Goal: Obtain resource: Obtain resource

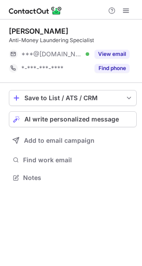
scroll to position [171, 142]
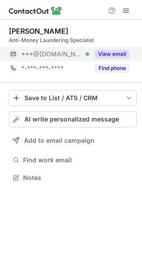
click at [120, 54] on button "View email" at bounding box center [111, 54] width 35 height 9
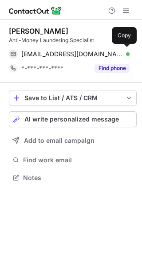
click at [120, 54] on div "lottiehulme2@gmail.com Verified" at bounding box center [75, 54] width 108 height 8
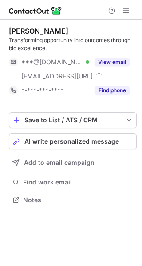
scroll to position [193, 142]
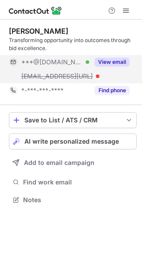
click at [118, 62] on button "View email" at bounding box center [111, 62] width 35 height 9
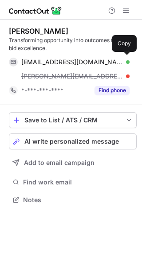
click at [118, 62] on div "joshw0d60@gmail.com Verified" at bounding box center [75, 62] width 108 height 8
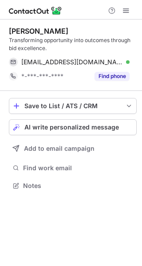
scroll to position [179, 142]
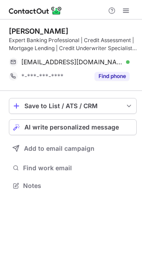
scroll to position [179, 142]
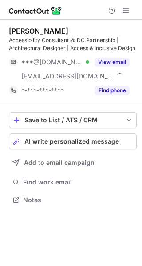
scroll to position [193, 142]
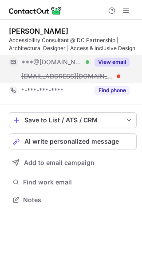
click at [120, 64] on button "View email" at bounding box center [111, 62] width 35 height 9
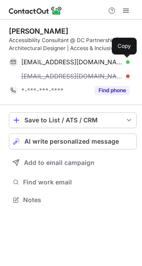
click at [120, 64] on button at bounding box center [124, 62] width 9 height 9
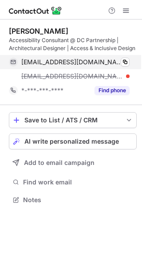
click at [112, 59] on div "charlottehuangsh@gmail.com Verified" at bounding box center [75, 62] width 108 height 8
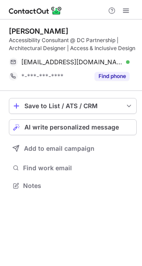
scroll to position [179, 142]
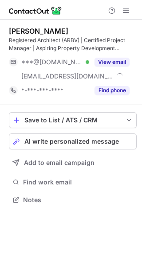
scroll to position [193, 142]
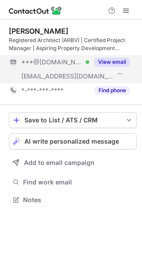
click at [115, 65] on button "View email" at bounding box center [111, 62] width 35 height 9
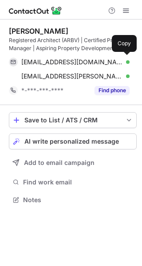
click at [115, 65] on div "omidrismanchian@gmail.com Verified" at bounding box center [75, 62] width 108 height 8
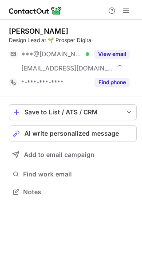
scroll to position [185, 142]
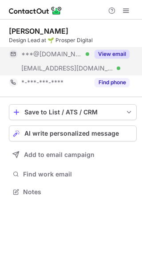
click at [112, 52] on button "View email" at bounding box center [111, 54] width 35 height 9
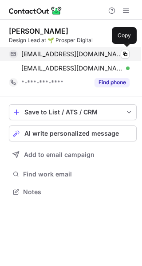
click at [112, 52] on div "leukeh@gmail.com Verified" at bounding box center [75, 54] width 108 height 8
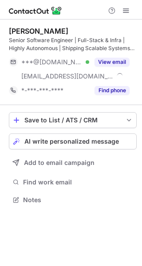
scroll to position [193, 142]
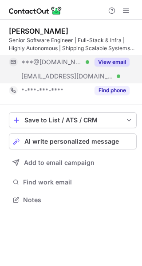
click at [116, 68] on div "View email" at bounding box center [109, 62] width 40 height 14
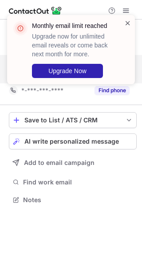
click at [130, 23] on span at bounding box center [127, 23] width 7 height 9
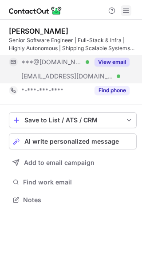
click at [130, 10] on button at bounding box center [125, 10] width 11 height 11
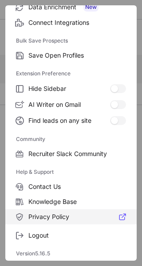
scroll to position [135, 0]
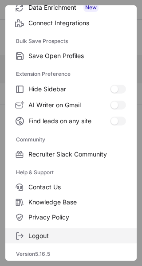
click at [63, 240] on label "Logout" at bounding box center [70, 235] width 131 height 15
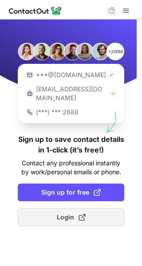
click at [71, 208] on button "Login" at bounding box center [71, 217] width 106 height 18
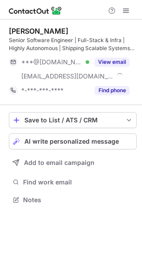
scroll to position [193, 142]
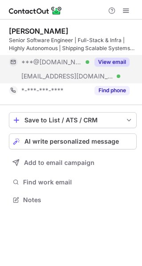
click at [122, 57] on div "View email" at bounding box center [109, 62] width 40 height 14
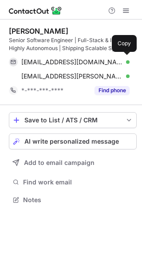
click at [122, 57] on div "bpofficial@icloud.com Verified Copy" at bounding box center [69, 62] width 120 height 14
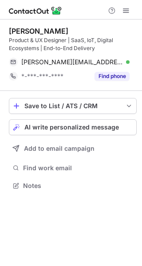
scroll to position [179, 142]
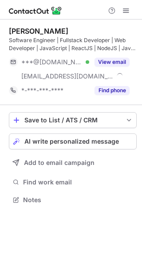
scroll to position [193, 142]
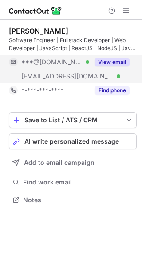
click at [117, 58] on button "View email" at bounding box center [111, 62] width 35 height 9
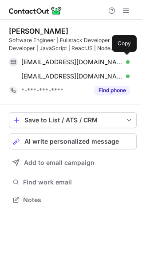
click at [117, 58] on div "aryaaramachandran@gmail.com Verified" at bounding box center [75, 62] width 108 height 8
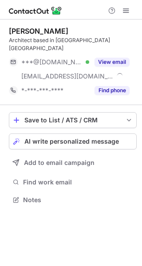
scroll to position [185, 142]
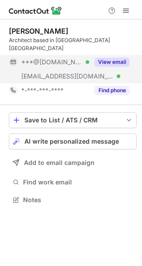
click at [107, 58] on button "View email" at bounding box center [111, 62] width 35 height 9
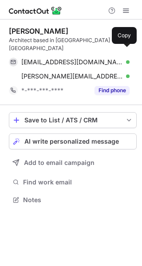
click at [107, 58] on div "horsrito@gmail.com Verified" at bounding box center [75, 62] width 108 height 8
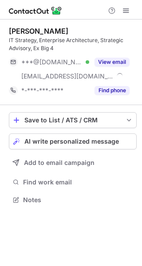
scroll to position [193, 142]
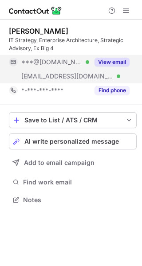
click at [122, 62] on button "View email" at bounding box center [111, 62] width 35 height 9
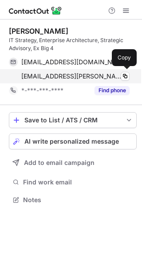
click at [100, 69] on div "[EMAIL_ADDRESS][PERSON_NAME][DOMAIN_NAME] Verified Copy" at bounding box center [69, 76] width 120 height 14
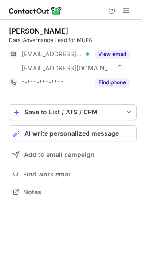
scroll to position [185, 142]
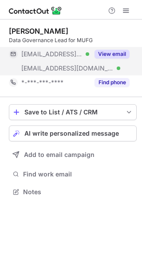
click at [114, 59] on div "View email" at bounding box center [109, 54] width 40 height 14
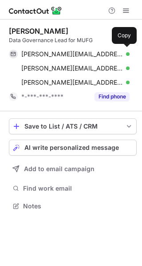
scroll to position [200, 142]
click at [114, 59] on div "tibor.kosa@bigpond.com Verified Copy" at bounding box center [69, 54] width 120 height 14
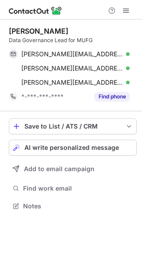
click at [95, 216] on div "Save to List / ATS / CRM List Select Lever Connect Greenhouse Connect Salesforc…" at bounding box center [72, 165] width 127 height 108
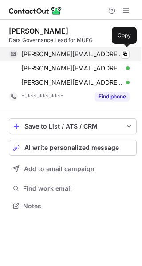
click at [97, 52] on div "tibor.kosa@bigpond.com Verified" at bounding box center [75, 54] width 108 height 8
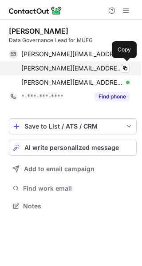
click at [112, 70] on div "tibor_kosa@national.com.au Verified" at bounding box center [75, 68] width 108 height 8
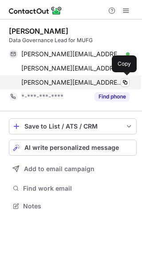
click at [86, 77] on div "tibor.kosa@rubix.com.au Verified Copy" at bounding box center [69, 82] width 120 height 14
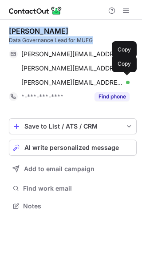
drag, startPoint x: 95, startPoint y: 40, endPoint x: 5, endPoint y: 31, distance: 90.3
click at [5, 31] on div "Tibor Kosa Data Governance Lead for MUFG tibor.kosa@bigpond.com Verified Copy t…" at bounding box center [71, 119] width 142 height 200
drag, startPoint x: 5, startPoint y: 31, endPoint x: 38, endPoint y: 31, distance: 32.3
click at [38, 31] on div "Tibor Kosa" at bounding box center [38, 31] width 59 height 9
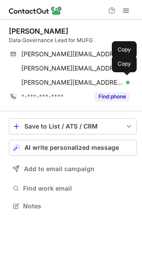
click at [97, 41] on div "Data Governance Lead for MUFG" at bounding box center [72, 40] width 127 height 8
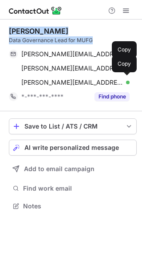
drag, startPoint x: 97, startPoint y: 41, endPoint x: 8, endPoint y: 31, distance: 90.0
click at [8, 31] on div "Tibor Kosa Data Governance Lead for MUFG tibor.kosa@bigpond.com Verified Copy t…" at bounding box center [71, 119] width 142 height 200
copy div "Tibor Kosa Data Governance Lead for MUFG"
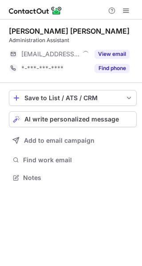
scroll to position [171, 142]
click at [108, 46] on div "[PERSON_NAME] [PERSON_NAME] Administration Assistant [EMAIL_ADDRESS][DOMAIN_NAM…" at bounding box center [72, 51] width 127 height 49
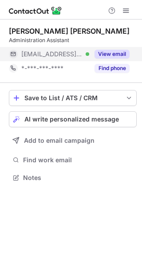
click at [108, 47] on div "View email" at bounding box center [109, 54] width 40 height 14
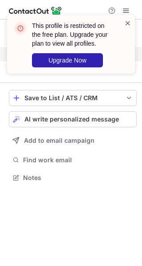
click at [128, 22] on span at bounding box center [127, 23] width 7 height 9
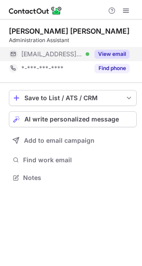
click at [127, 11] on div "This profile is restricted on the free plan. Upgrade your plan to view all prof…" at bounding box center [71, 15] width 142 height 18
click at [127, 11] on span at bounding box center [125, 10] width 7 height 7
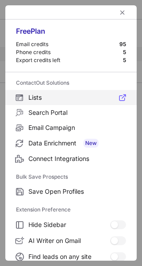
scroll to position [103, 0]
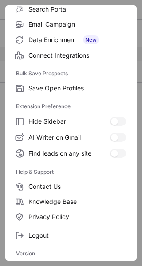
click at [64, 227] on div "Logout" at bounding box center [70, 233] width 131 height 19
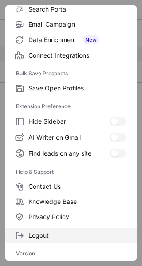
click at [45, 232] on span "Logout" at bounding box center [76, 235] width 97 height 8
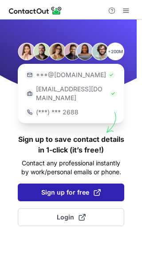
click at [67, 188] on span "Sign up for free" at bounding box center [70, 192] width 59 height 9
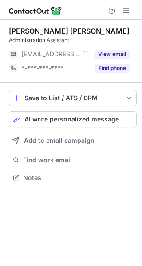
scroll to position [171, 142]
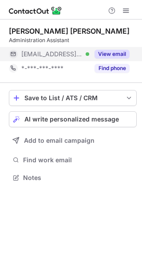
click at [116, 51] on button "View email" at bounding box center [111, 54] width 35 height 9
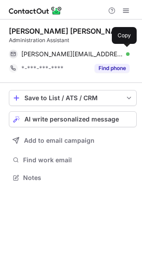
click at [116, 51] on div "[PERSON_NAME][EMAIL_ADDRESS][DOMAIN_NAME] Verified" at bounding box center [75, 54] width 108 height 8
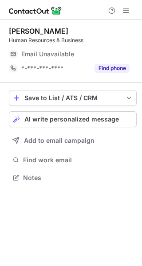
scroll to position [171, 142]
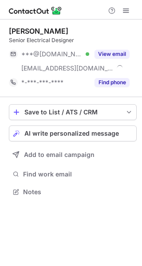
scroll to position [185, 142]
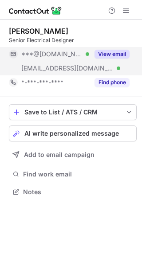
click at [123, 51] on button "View email" at bounding box center [111, 54] width 35 height 9
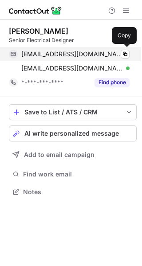
click at [71, 52] on span "[EMAIL_ADDRESS][DOMAIN_NAME]" at bounding box center [71, 54] width 101 height 8
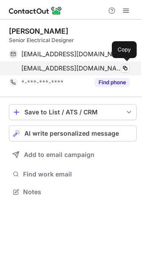
click at [79, 69] on span "[EMAIL_ADDRESS][DOMAIN_NAME]" at bounding box center [71, 68] width 101 height 8
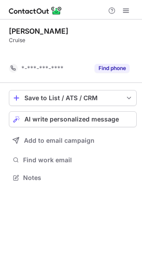
scroll to position [157, 142]
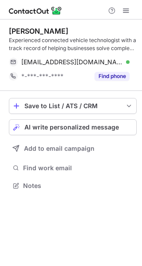
scroll to position [179, 142]
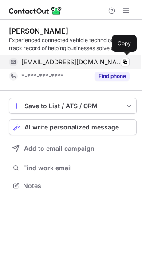
click at [90, 60] on span "mbucknall@securatrak.com.au" at bounding box center [71, 62] width 101 height 8
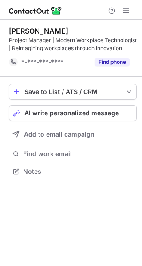
scroll to position [165, 142]
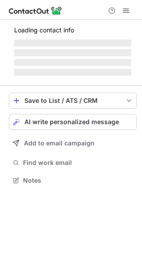
scroll to position [171, 142]
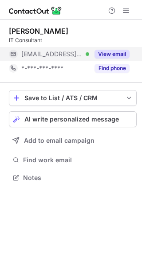
click at [107, 50] on button "View email" at bounding box center [111, 54] width 35 height 9
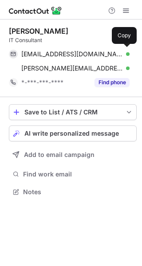
click at [107, 50] on div "[EMAIL_ADDRESS][DOMAIN_NAME] Verified Copy" at bounding box center [69, 54] width 120 height 14
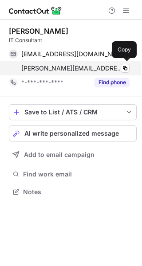
click at [73, 64] on div "[PERSON_NAME][EMAIL_ADDRESS][PERSON_NAME][DOMAIN_NAME] Verified Copy" at bounding box center [69, 68] width 120 height 14
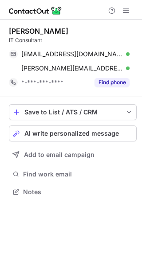
click at [123, 46] on div "[PERSON_NAME] IT Consultant [EMAIL_ADDRESS][DOMAIN_NAME] Verified Copy [PERSON_…" at bounding box center [72, 58] width 127 height 63
click at [62, 32] on div "[PERSON_NAME]" at bounding box center [38, 31] width 59 height 9
click at [48, 40] on div "IT Consultant" at bounding box center [72, 40] width 127 height 8
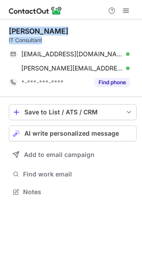
drag, startPoint x: 48, startPoint y: 40, endPoint x: 5, endPoint y: 31, distance: 43.5
click at [5, 31] on div "[PERSON_NAME] IT Consultant [EMAIL_ADDRESS][DOMAIN_NAME] Verified Copy [PERSON_…" at bounding box center [71, 111] width 142 height 185
copy div "[PERSON_NAME] IT Consultant"
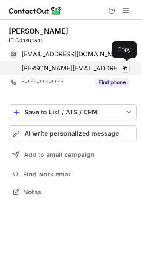
click at [48, 68] on span "[PERSON_NAME][EMAIL_ADDRESS][PERSON_NAME][DOMAIN_NAME]" at bounding box center [71, 68] width 101 height 8
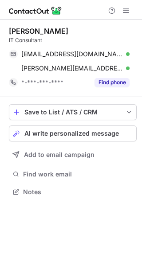
scroll to position [185, 142]
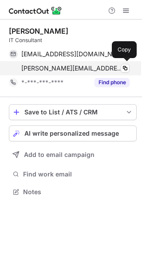
click at [104, 65] on span "[PERSON_NAME][EMAIL_ADDRESS][PERSON_NAME][DOMAIN_NAME]" at bounding box center [71, 68] width 101 height 8
click at [77, 72] on span "[PERSON_NAME][EMAIL_ADDRESS][PERSON_NAME][DOMAIN_NAME]" at bounding box center [71, 68] width 101 height 8
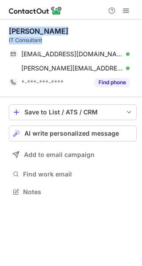
drag, startPoint x: 49, startPoint y: 42, endPoint x: 5, endPoint y: 26, distance: 47.2
click at [5, 26] on div "[PERSON_NAME] IT Consultant [EMAIL_ADDRESS][DOMAIN_NAME] Verified Copy [PERSON_…" at bounding box center [71, 111] width 142 height 185
copy div "[PERSON_NAME] IT Consultant"
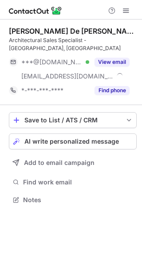
scroll to position [185, 142]
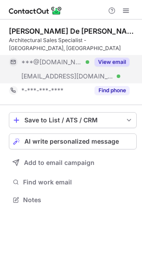
click at [111, 58] on button "View email" at bounding box center [111, 62] width 35 height 9
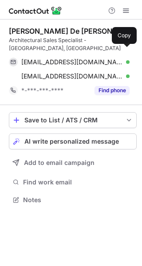
click at [111, 58] on span "[EMAIL_ADDRESS][DOMAIN_NAME]" at bounding box center [71, 62] width 101 height 8
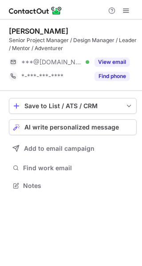
scroll to position [179, 142]
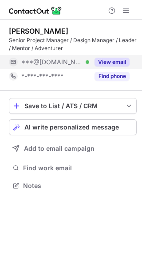
click at [109, 60] on button "View email" at bounding box center [111, 62] width 35 height 9
click at [109, 60] on div "***@gmail.com" at bounding box center [75, 62] width 108 height 8
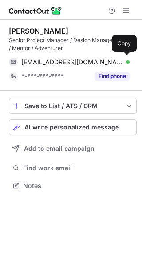
click at [109, 60] on div "petervaleontis@gmail.com Verified" at bounding box center [75, 62] width 108 height 8
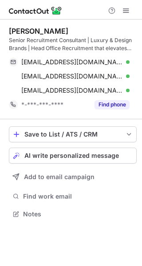
scroll to position [208, 142]
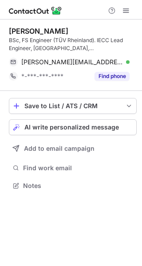
scroll to position [179, 142]
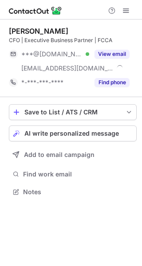
scroll to position [185, 142]
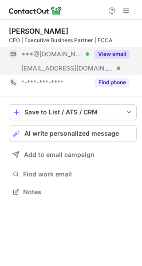
click at [114, 49] on div "View email" at bounding box center [109, 54] width 40 height 14
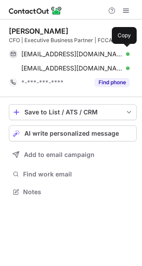
click at [114, 49] on div "ibethune@hotmail.co.uk Verified Copy" at bounding box center [69, 54] width 120 height 14
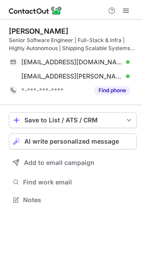
scroll to position [193, 142]
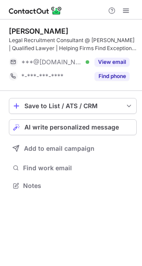
scroll to position [179, 142]
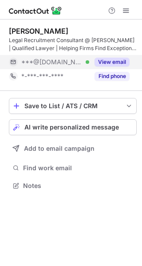
click at [109, 59] on button "View email" at bounding box center [111, 62] width 35 height 9
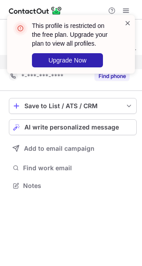
drag, startPoint x: 109, startPoint y: 59, endPoint x: 126, endPoint y: 23, distance: 39.0
click at [126, 23] on div "This profile is restricted on the free plan. Upgrade your plan to view all prof…" at bounding box center [71, 47] width 142 height 83
click at [126, 23] on span at bounding box center [127, 23] width 7 height 9
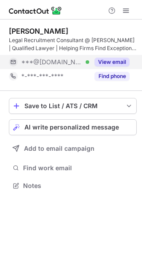
click at [124, 16] on div "This profile is restricted on the free plan. Upgrade your plan to view all prof…" at bounding box center [70, 44] width 127 height 58
click at [125, 13] on span at bounding box center [125, 10] width 7 height 7
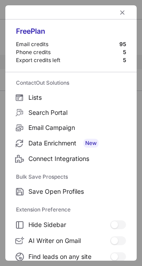
scroll to position [103, 0]
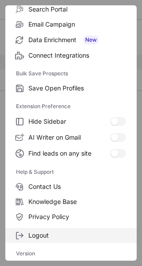
click at [43, 233] on span "Logout" at bounding box center [76, 235] width 97 height 8
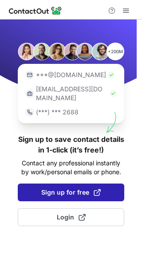
click at [78, 188] on span "Sign up for free" at bounding box center [70, 192] width 59 height 9
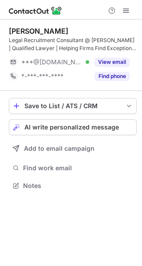
scroll to position [179, 142]
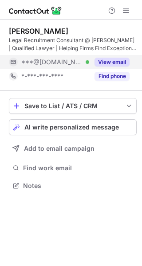
click at [120, 55] on div "View email" at bounding box center [109, 62] width 40 height 14
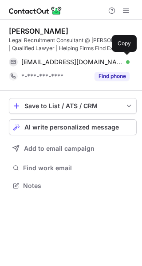
click at [120, 55] on div "[EMAIL_ADDRESS][DOMAIN_NAME] Verified Copy" at bounding box center [69, 62] width 120 height 14
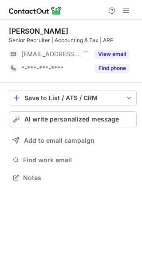
scroll to position [171, 142]
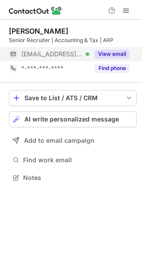
click at [112, 51] on button "View email" at bounding box center [111, 54] width 35 height 9
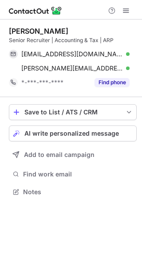
scroll to position [185, 142]
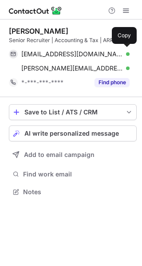
click at [112, 51] on div "[EMAIL_ADDRESS][DOMAIN_NAME] Verified" at bounding box center [75, 54] width 108 height 8
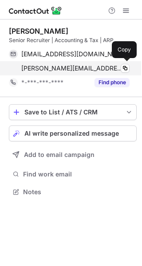
click at [85, 70] on span "[PERSON_NAME][EMAIL_ADDRESS][DOMAIN_NAME]" at bounding box center [71, 68] width 101 height 8
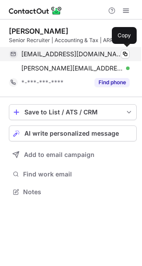
click at [89, 56] on div "[EMAIL_ADDRESS][DOMAIN_NAME] Verified" at bounding box center [75, 54] width 108 height 8
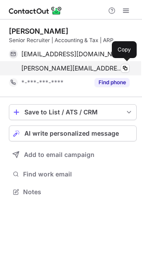
click at [99, 70] on span "[PERSON_NAME][EMAIL_ADDRESS][DOMAIN_NAME]" at bounding box center [71, 68] width 101 height 8
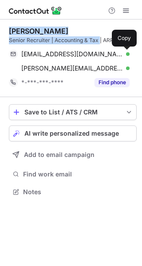
drag, startPoint x: 99, startPoint y: 39, endPoint x: 8, endPoint y: 27, distance: 91.0
click at [8, 27] on div "[PERSON_NAME] Senior Recruiter | Accounting & Tax | ARP [EMAIL_ADDRESS][DOMAIN_…" at bounding box center [71, 111] width 142 height 185
copy div "[PERSON_NAME] Senior Recruiter | Accounting & Tax"
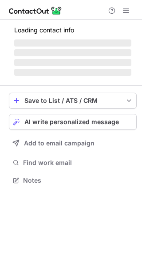
scroll to position [174, 142]
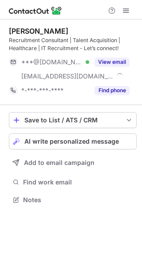
scroll to position [193, 142]
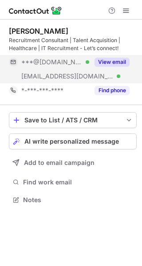
click at [116, 63] on button "View email" at bounding box center [111, 62] width 35 height 9
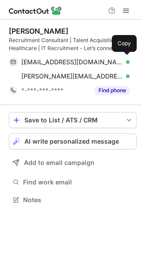
click at [116, 63] on span "audreylainemataganas@gmail.com" at bounding box center [71, 62] width 101 height 8
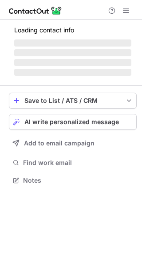
scroll to position [185, 142]
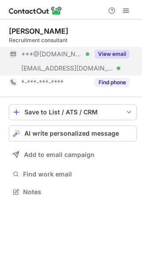
click at [106, 48] on div "View email" at bounding box center [109, 54] width 40 height 14
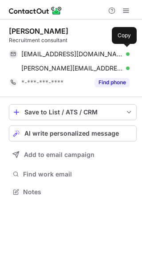
click at [106, 48] on div "taniarigoni@hotmail.com Verified Copy" at bounding box center [69, 54] width 120 height 14
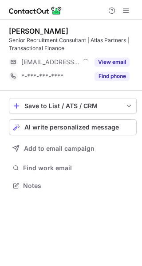
scroll to position [179, 142]
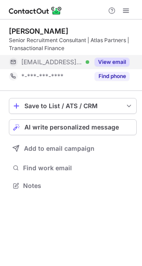
click at [119, 62] on button "View email" at bounding box center [111, 62] width 35 height 9
click at [119, 62] on div "[EMAIL_ADDRESS][DOMAIN_NAME]" at bounding box center [75, 62] width 108 height 8
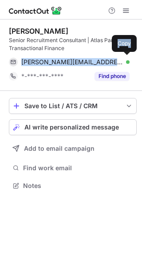
click at [119, 62] on span "[PERSON_NAME][EMAIL_ADDRESS][PERSON_NAME][DOMAIN_NAME]" at bounding box center [71, 62] width 101 height 8
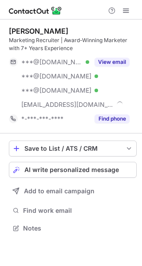
scroll to position [222, 142]
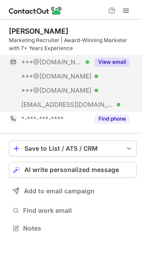
click at [110, 59] on button "View email" at bounding box center [111, 62] width 35 height 9
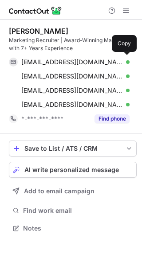
click at [110, 59] on div "mcivororlaith@gmail.com Verified" at bounding box center [75, 62] width 108 height 8
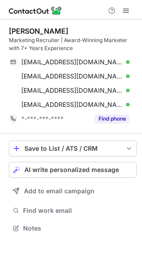
scroll to position [222, 142]
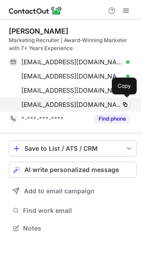
click at [102, 100] on span "[EMAIL_ADDRESS][DOMAIN_NAME]" at bounding box center [71, 104] width 101 height 8
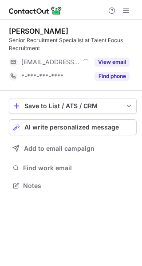
scroll to position [179, 142]
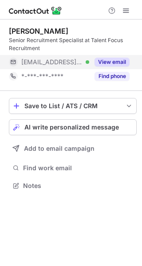
click at [106, 60] on button "View email" at bounding box center [111, 62] width 35 height 9
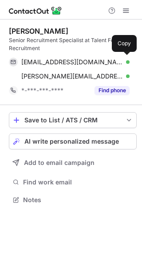
scroll to position [193, 142]
click at [106, 60] on span "[EMAIL_ADDRESS][DOMAIN_NAME]" at bounding box center [71, 62] width 101 height 8
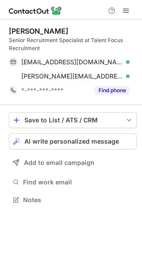
drag, startPoint x: 104, startPoint y: 183, endPoint x: 126, endPoint y: -34, distance: 218.5
click at [126, 0] on html "[PERSON_NAME] Senior Recruitment Specialist at Talent Focus Recruitment [EMAIL_…" at bounding box center [71, 133] width 142 height 266
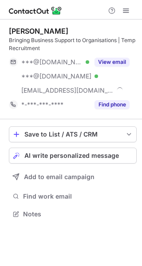
scroll to position [208, 142]
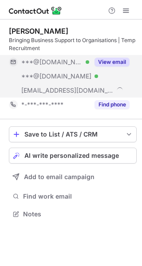
click at [115, 67] on div "View email" at bounding box center [109, 62] width 40 height 14
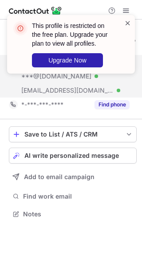
click at [125, 26] on span at bounding box center [127, 23] width 7 height 9
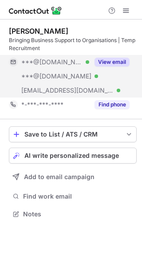
click at [125, 15] on div "This profile is restricted on the free plan. Upgrade your plan to view all prof…" at bounding box center [71, 15] width 142 height 18
click at [125, 14] on span at bounding box center [125, 10] width 7 height 7
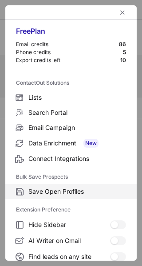
scroll to position [103, 0]
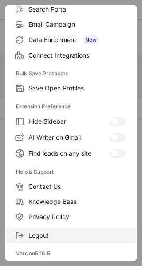
click at [42, 236] on span "Logout" at bounding box center [76, 235] width 97 height 8
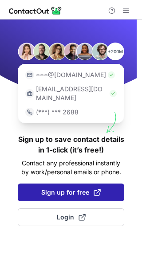
click at [64, 188] on span "Sign up for free" at bounding box center [70, 192] width 59 height 9
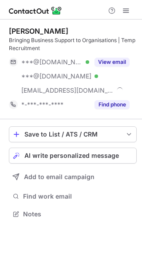
scroll to position [208, 142]
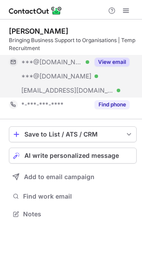
click at [110, 65] on button "View email" at bounding box center [111, 62] width 35 height 9
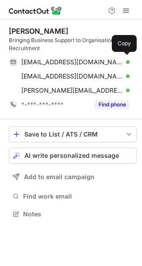
click at [110, 65] on span "hannahmartinez1998@gmail.com" at bounding box center [71, 62] width 101 height 8
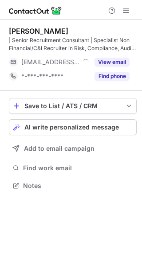
scroll to position [179, 142]
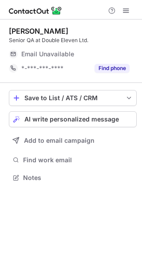
scroll to position [171, 142]
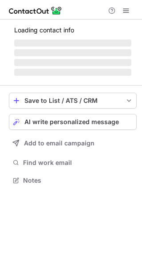
scroll to position [171, 142]
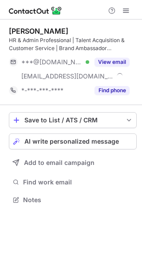
scroll to position [193, 142]
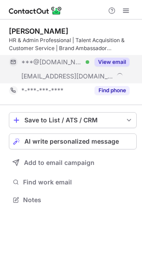
click at [122, 64] on button "View email" at bounding box center [111, 62] width 35 height 9
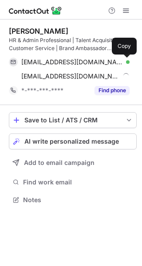
click at [122, 64] on span at bounding box center [124, 61] width 7 height 7
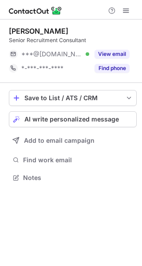
scroll to position [171, 142]
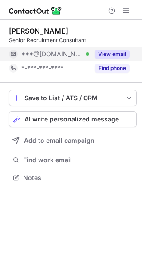
click at [116, 53] on button "View email" at bounding box center [111, 54] width 35 height 9
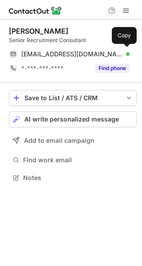
click at [116, 53] on div "maccys614@gmail.com Verified" at bounding box center [75, 54] width 108 height 8
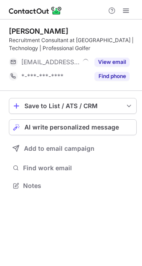
scroll to position [179, 142]
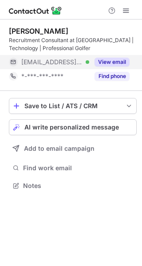
click at [117, 60] on button "View email" at bounding box center [111, 62] width 35 height 9
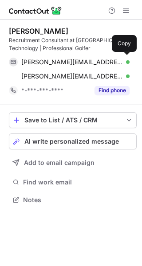
click at [117, 60] on div "aliza.huff@gwg.com.au Verified" at bounding box center [75, 62] width 108 height 8
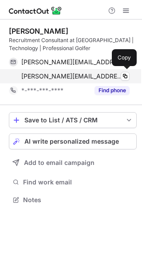
click at [85, 81] on div "aliza@newytechpeople.com.au Verified Copy" at bounding box center [69, 76] width 120 height 14
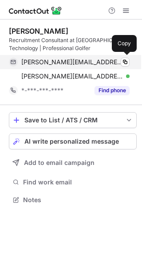
click at [91, 60] on div "aliza.huff@gwg.com.au Verified" at bounding box center [75, 62] width 108 height 8
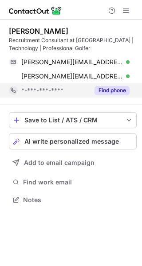
click at [95, 88] on button "Find phone" at bounding box center [111, 90] width 35 height 9
click at [95, 88] on div "*-***-***-****" at bounding box center [75, 90] width 108 height 8
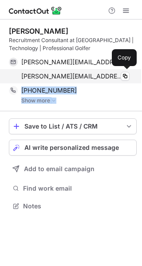
scroll to position [200, 142]
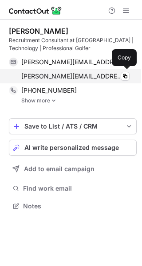
click at [87, 74] on span "aliza@newytechpeople.com.au" at bounding box center [71, 76] width 101 height 8
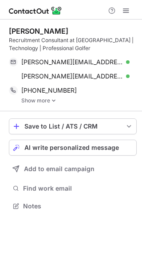
click at [93, 40] on div "Recruitment Consultant at NewyTechPeople | Technology | Professional Golfer" at bounding box center [72, 44] width 127 height 16
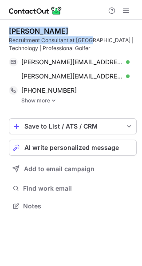
drag, startPoint x: 93, startPoint y: 40, endPoint x: 5, endPoint y: 31, distance: 88.1
click at [5, 31] on div "Aliza Huff Recruitment Consultant at NewyTechPeople | Technology | Professional…" at bounding box center [71, 119] width 142 height 200
copy div "Aliza Huff Recruitment Consultant at NewyT"
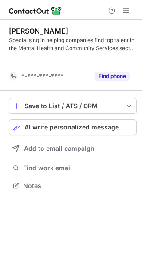
scroll to position [165, 142]
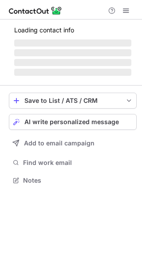
scroll to position [179, 142]
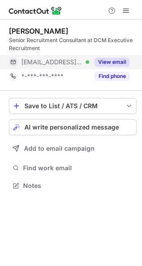
click at [109, 63] on button "View email" at bounding box center [111, 62] width 35 height 9
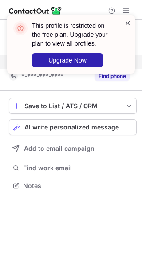
click at [127, 23] on span at bounding box center [127, 23] width 7 height 9
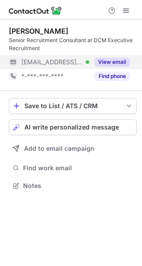
click at [127, 15] on div "This profile is restricted on the free plan. Upgrade your plan to view all prof…" at bounding box center [70, 44] width 127 height 58
click at [126, 13] on span at bounding box center [125, 10] width 7 height 7
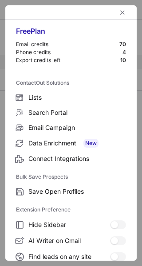
scroll to position [103, 0]
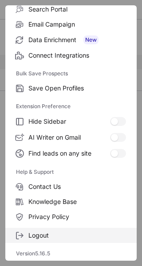
click at [45, 233] on span "Logout" at bounding box center [76, 235] width 97 height 8
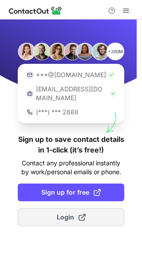
click at [73, 212] on span "Login" at bounding box center [71, 216] width 29 height 9
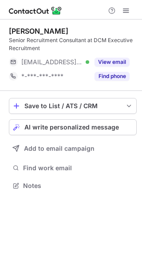
scroll to position [179, 142]
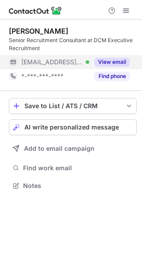
click at [117, 60] on button "View email" at bounding box center [111, 62] width 35 height 9
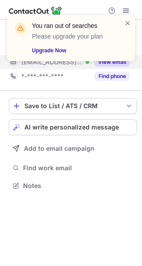
click at [117, 60] on div "You ran out of searches Please upgrade your plan Upgrade Now" at bounding box center [71, 41] width 142 height 71
click at [127, 19] on span at bounding box center [127, 23] width 7 height 9
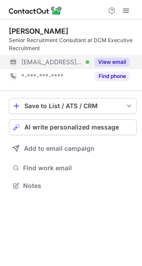
click at [123, 7] on div "You ran out of searches Please upgrade your plan Upgrade Now" at bounding box center [71, 15] width 142 height 18
click at [123, 7] on span at bounding box center [125, 10] width 7 height 7
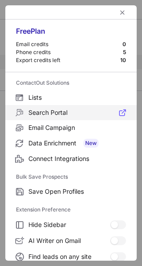
scroll to position [136, 0]
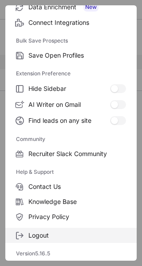
click at [40, 240] on label "Logout" at bounding box center [70, 235] width 131 height 15
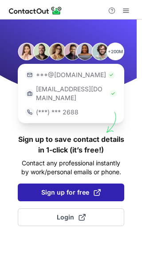
click at [86, 188] on span "Sign up for free" at bounding box center [70, 192] width 59 height 9
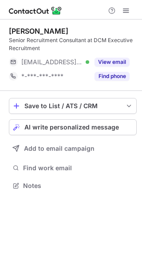
scroll to position [179, 142]
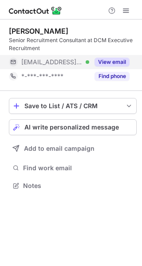
click at [116, 59] on button "View email" at bounding box center [111, 62] width 35 height 9
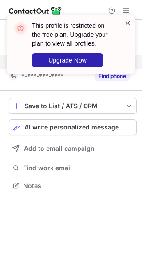
drag, startPoint x: 116, startPoint y: 59, endPoint x: 126, endPoint y: 23, distance: 37.7
click at [126, 23] on div "This profile is restricted on the free plan. Upgrade your plan to view all prof…" at bounding box center [70, 44] width 127 height 58
click at [126, 23] on span at bounding box center [127, 23] width 7 height 9
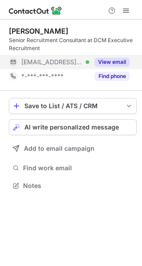
click at [124, 8] on div "This profile is restricted on the free plan. Upgrade your plan to view all prof…" at bounding box center [71, 47] width 142 height 83
click at [119, 10] on div at bounding box center [118, 10] width 28 height 11
click at [125, 10] on span at bounding box center [125, 10] width 7 height 7
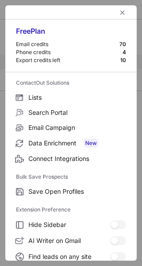
scroll to position [103, 0]
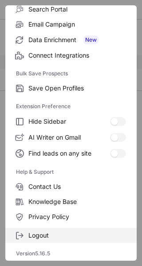
click at [40, 235] on span "Logout" at bounding box center [76, 235] width 97 height 8
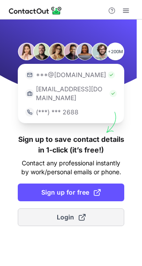
click at [64, 212] on span "Login" at bounding box center [71, 216] width 29 height 9
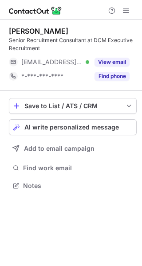
scroll to position [179, 142]
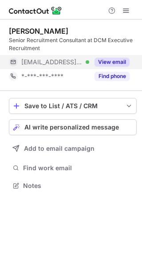
click at [115, 61] on button "View email" at bounding box center [111, 62] width 35 height 9
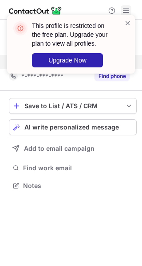
click at [127, 7] on span at bounding box center [125, 10] width 7 height 7
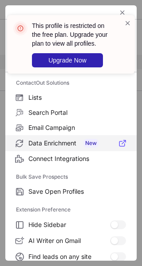
click at [127, 143] on label "Data Enrichment New" at bounding box center [70, 143] width 131 height 16
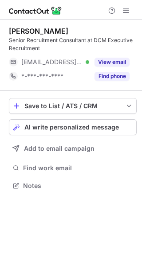
scroll to position [179, 142]
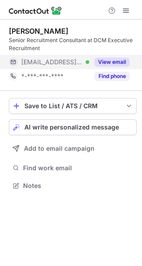
click at [116, 61] on button "View email" at bounding box center [111, 62] width 35 height 9
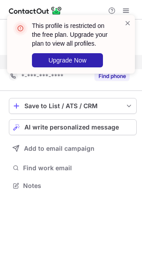
click at [127, 9] on div "This profile is restricted on the free plan. Upgrade your plan to view all prof…" at bounding box center [71, 47] width 142 height 83
click at [126, 24] on span at bounding box center [127, 23] width 7 height 9
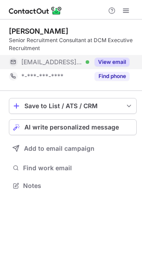
click at [127, 12] on div "This profile is restricted on the free plan. Upgrade your plan to view all prof…" at bounding box center [71, 15] width 142 height 18
click at [127, 12] on span at bounding box center [125, 10] width 7 height 7
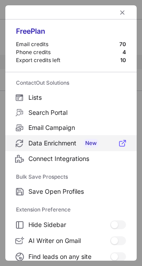
scroll to position [103, 0]
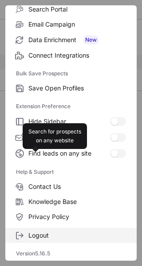
click at [56, 231] on span "Logout" at bounding box center [76, 235] width 97 height 8
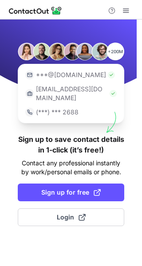
click at [76, 171] on div "+200M ***@[DOMAIN_NAME] [EMAIL_ADDRESS][DOMAIN_NAME] (***) *** 2688 Sign up to …" at bounding box center [71, 142] width 142 height 246
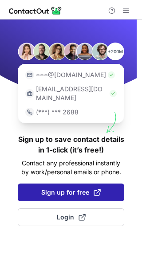
click at [72, 183] on button "Sign up for free" at bounding box center [71, 192] width 106 height 18
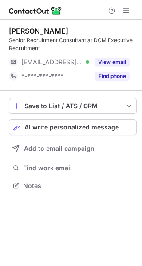
scroll to position [179, 142]
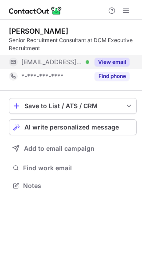
click at [115, 61] on button "View email" at bounding box center [111, 62] width 35 height 9
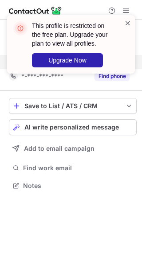
click at [127, 19] on span at bounding box center [127, 23] width 7 height 9
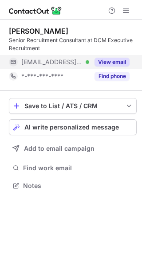
click at [127, 9] on div "This profile is restricted on the free plan. Upgrade your plan to view all prof…" at bounding box center [71, 15] width 142 height 18
click at [127, 9] on span at bounding box center [125, 10] width 7 height 7
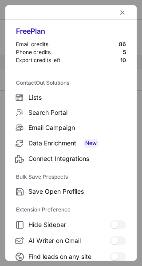
scroll to position [103, 0]
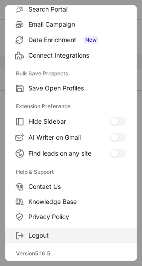
click at [54, 235] on span "Logout" at bounding box center [76, 235] width 97 height 8
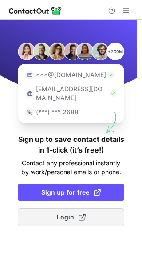
click at [71, 212] on span "Login" at bounding box center [71, 216] width 29 height 9
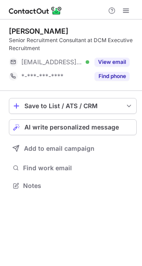
scroll to position [179, 142]
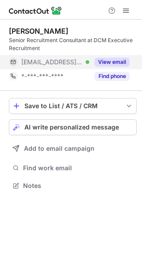
click at [119, 61] on button "View email" at bounding box center [111, 62] width 35 height 9
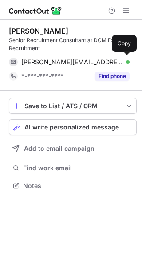
click at [119, 61] on span "[PERSON_NAME][EMAIL_ADDRESS][PERSON_NAME][DOMAIN_NAME]" at bounding box center [71, 62] width 101 height 8
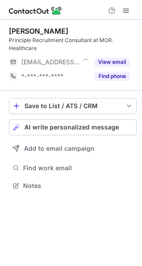
scroll to position [179, 142]
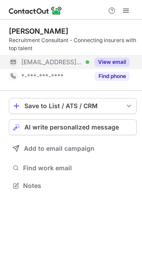
click at [108, 56] on div "View email" at bounding box center [109, 62] width 40 height 14
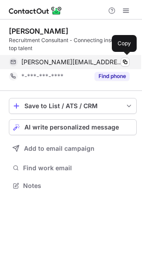
click at [109, 58] on div "[PERSON_NAME][EMAIL_ADDRESS][DOMAIN_NAME] Verified" at bounding box center [75, 62] width 108 height 8
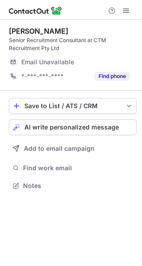
scroll to position [179, 142]
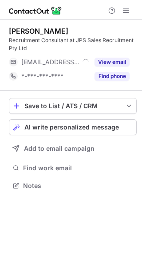
scroll to position [179, 142]
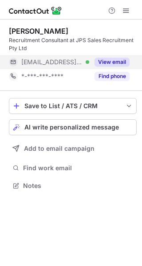
click at [98, 59] on button "View email" at bounding box center [111, 62] width 35 height 9
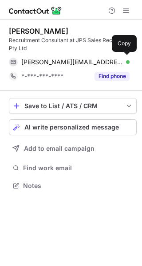
click at [98, 59] on div "[PERSON_NAME][EMAIL_ADDRESS][DOMAIN_NAME] Verified" at bounding box center [75, 62] width 108 height 8
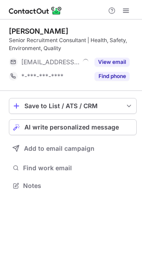
scroll to position [179, 142]
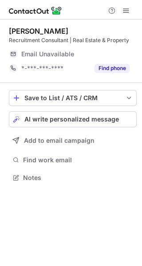
scroll to position [171, 142]
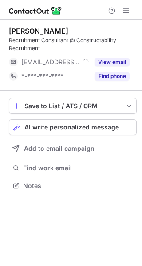
scroll to position [179, 142]
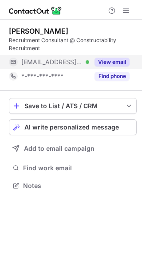
click at [121, 61] on button "View email" at bounding box center [111, 62] width 35 height 9
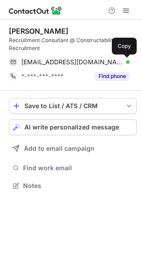
click at [121, 61] on button at bounding box center [124, 62] width 9 height 9
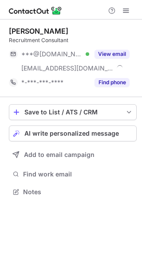
scroll to position [185, 142]
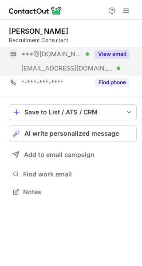
click at [109, 54] on button "View email" at bounding box center [111, 54] width 35 height 9
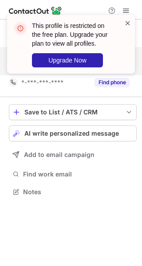
click at [126, 26] on span at bounding box center [127, 23] width 7 height 9
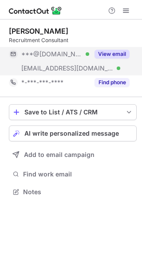
click at [129, 11] on div "This profile is restricted on the free plan. Upgrade your plan to view all prof…" at bounding box center [71, 47] width 142 height 83
click at [129, 11] on span at bounding box center [125, 10] width 7 height 7
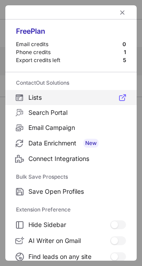
scroll to position [103, 0]
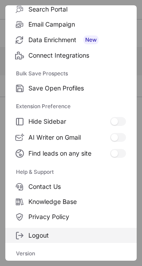
click at [58, 234] on span "Logout" at bounding box center [76, 235] width 97 height 8
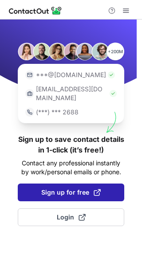
click at [88, 188] on span "Sign up for free" at bounding box center [70, 192] width 59 height 9
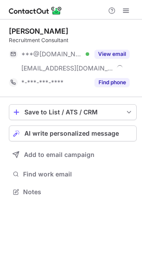
scroll to position [185, 142]
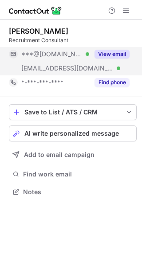
click at [117, 51] on button "View email" at bounding box center [111, 54] width 35 height 9
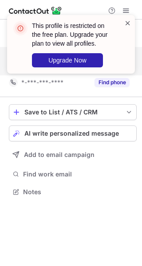
click at [126, 19] on span at bounding box center [127, 23] width 7 height 9
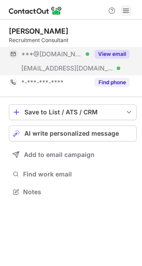
drag, startPoint x: 129, startPoint y: 3, endPoint x: 127, endPoint y: 8, distance: 5.6
click at [127, 8] on div at bounding box center [71, 9] width 142 height 19
click at [127, 8] on span at bounding box center [125, 10] width 7 height 7
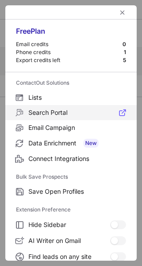
scroll to position [103, 0]
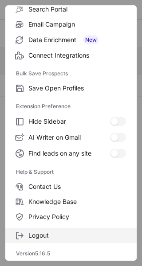
click at [46, 233] on span "Logout" at bounding box center [76, 235] width 97 height 8
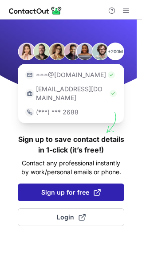
click at [72, 188] on span "Sign up for free" at bounding box center [70, 192] width 59 height 9
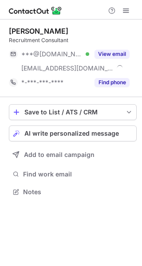
scroll to position [185, 142]
click at [129, 6] on button at bounding box center [125, 10] width 11 height 11
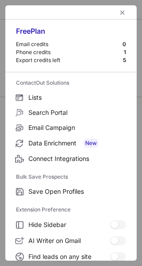
scroll to position [103, 0]
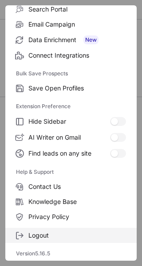
click at [60, 232] on span "Logout" at bounding box center [76, 235] width 97 height 8
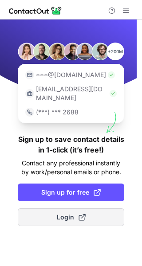
click at [71, 212] on span "Login" at bounding box center [71, 216] width 29 height 9
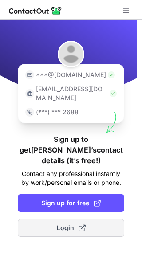
click at [76, 219] on button "Login" at bounding box center [71, 228] width 106 height 18
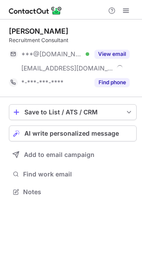
scroll to position [185, 142]
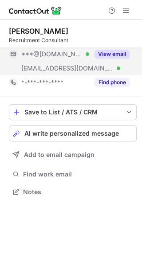
click at [120, 58] on button "View email" at bounding box center [111, 54] width 35 height 9
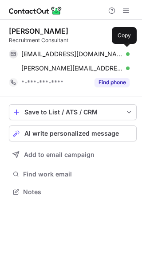
click at [120, 58] on div "[EMAIL_ADDRESS][DOMAIN_NAME] Verified" at bounding box center [75, 54] width 108 height 8
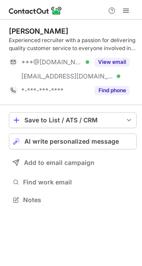
scroll to position [193, 142]
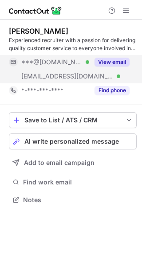
click at [119, 66] on div "View email" at bounding box center [109, 62] width 40 height 14
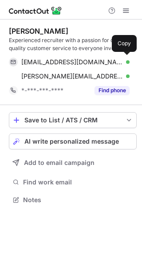
click at [119, 66] on div "[EMAIL_ADDRESS][DOMAIN_NAME] Verified Copy" at bounding box center [69, 62] width 120 height 14
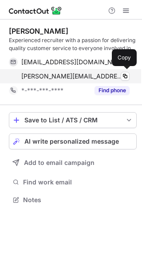
click at [64, 77] on span "[PERSON_NAME][EMAIL_ADDRESS][DOMAIN_NAME]" at bounding box center [71, 76] width 101 height 8
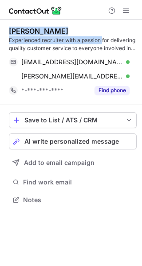
drag, startPoint x: 102, startPoint y: 39, endPoint x: 9, endPoint y: 30, distance: 93.8
click at [9, 30] on div "[PERSON_NAME] Experienced recruiter with a passion for delivering quality custo…" at bounding box center [72, 40] width 127 height 26
copy div "[PERSON_NAME] Experienced recruiter with a passion"
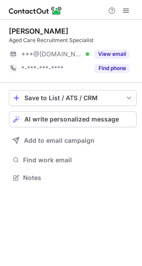
scroll to position [171, 142]
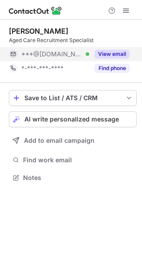
click at [119, 50] on button "View email" at bounding box center [111, 54] width 35 height 9
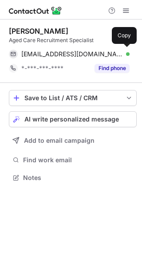
click at [119, 50] on div "[EMAIL_ADDRESS][DOMAIN_NAME] Verified" at bounding box center [75, 54] width 108 height 8
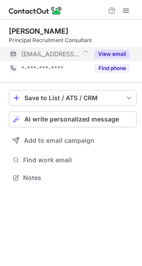
scroll to position [171, 142]
click at [122, 51] on button "View email" at bounding box center [111, 54] width 35 height 9
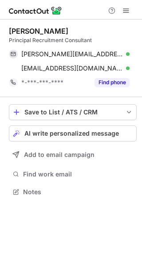
scroll to position [185, 142]
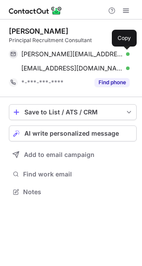
click at [122, 51] on span at bounding box center [124, 53] width 7 height 7
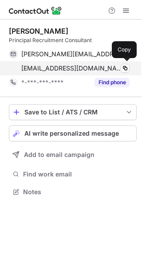
click at [72, 66] on span "[EMAIL_ADDRESS][DOMAIN_NAME]" at bounding box center [71, 68] width 101 height 8
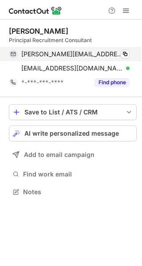
click at [99, 52] on span "[PERSON_NAME][EMAIL_ADDRESS][DOMAIN_NAME]" at bounding box center [71, 54] width 101 height 8
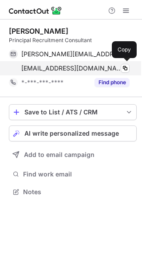
click at [110, 66] on div "[EMAIL_ADDRESS][DOMAIN_NAME] Verified" at bounding box center [75, 68] width 108 height 8
click at [96, 71] on span "[EMAIL_ADDRESS][DOMAIN_NAME]" at bounding box center [71, 68] width 101 height 8
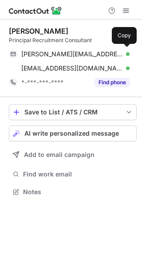
click at [97, 42] on div "Principal Recruitment Consultant" at bounding box center [72, 40] width 127 height 8
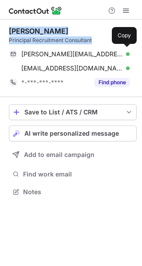
drag, startPoint x: 95, startPoint y: 40, endPoint x: 7, endPoint y: 34, distance: 88.3
click at [7, 34] on div "[PERSON_NAME] Principal Recruitment Consultant [PERSON_NAME][EMAIL_ADDRESS][DOM…" at bounding box center [71, 111] width 142 height 185
copy div "[PERSON_NAME] Principal Recruitment Consultant"
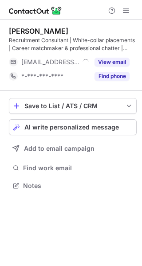
scroll to position [179, 142]
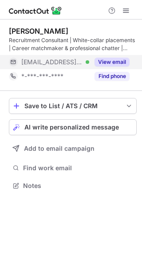
click at [120, 59] on button "View email" at bounding box center [111, 62] width 35 height 9
click at [122, 59] on span at bounding box center [125, 60] width 7 height 7
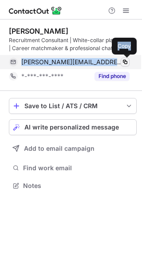
click at [121, 60] on button at bounding box center [124, 62] width 9 height 9
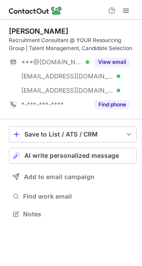
scroll to position [208, 142]
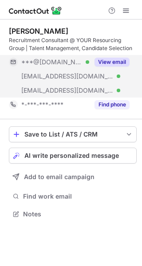
click at [116, 65] on button "View email" at bounding box center [111, 62] width 35 height 9
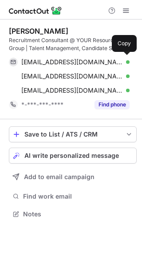
click at [116, 65] on div "hfox240196@gmail.com Verified" at bounding box center [75, 62] width 108 height 8
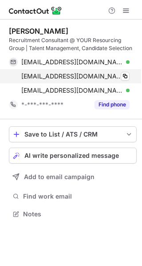
click at [122, 83] on div "hfox240196@googlemail.com Verified Copy" at bounding box center [69, 76] width 120 height 14
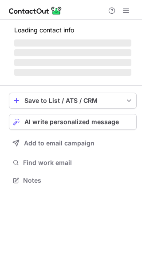
scroll to position [171, 142]
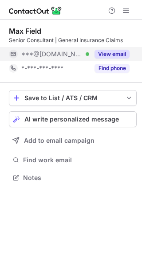
click at [117, 59] on div "View email" at bounding box center [109, 54] width 40 height 14
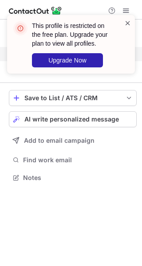
click at [130, 24] on span at bounding box center [127, 23] width 7 height 9
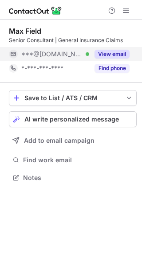
click at [125, 7] on span at bounding box center [125, 10] width 7 height 7
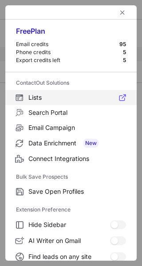
scroll to position [103, 0]
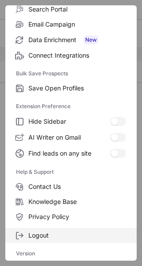
click at [41, 233] on span "Logout" at bounding box center [76, 235] width 97 height 8
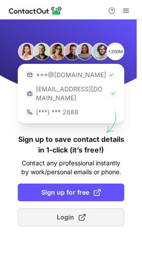
click at [69, 212] on span "Login" at bounding box center [71, 216] width 29 height 9
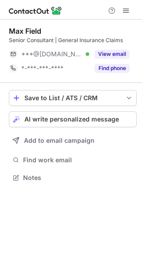
scroll to position [4, 4]
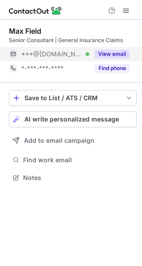
click at [115, 53] on button "View email" at bounding box center [111, 54] width 35 height 9
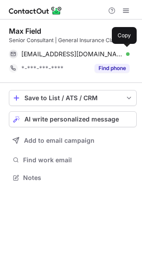
click at [115, 53] on div "[EMAIL_ADDRESS][DOMAIN_NAME] Verified" at bounding box center [75, 54] width 108 height 8
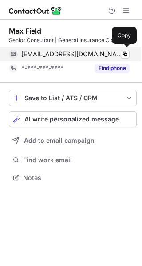
click at [109, 57] on div "[EMAIL_ADDRESS][DOMAIN_NAME] Verified" at bounding box center [75, 54] width 108 height 8
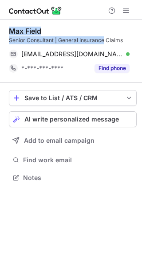
drag, startPoint x: 103, startPoint y: 42, endPoint x: 8, endPoint y: 30, distance: 96.3
click at [8, 30] on div "[PERSON_NAME] Senior Consultant | General Insurance Claims [EMAIL_ADDRESS][DOMA…" at bounding box center [71, 104] width 142 height 171
copy div "[PERSON_NAME] Senior Consultant | General Insurance"
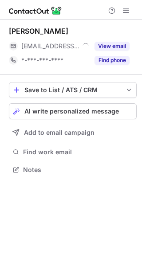
scroll to position [163, 142]
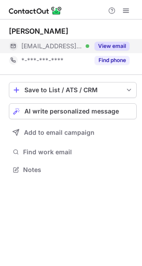
click at [106, 44] on button "View email" at bounding box center [111, 46] width 35 height 9
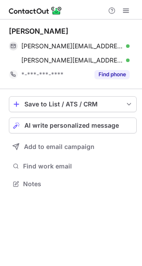
scroll to position [178, 142]
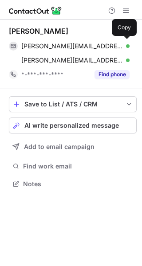
click at [106, 44] on span "[PERSON_NAME][EMAIL_ADDRESS][DOMAIN_NAME]" at bounding box center [71, 46] width 101 height 8
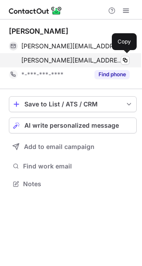
click at [97, 67] on div "[PERSON_NAME][EMAIL_ADDRESS][DOMAIN_NAME] Verified Copy" at bounding box center [69, 60] width 120 height 14
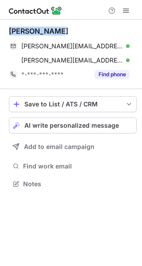
drag, startPoint x: 59, startPoint y: 31, endPoint x: 5, endPoint y: 30, distance: 54.0
click at [5, 30] on div "[PERSON_NAME] [PERSON_NAME][EMAIL_ADDRESS][DOMAIN_NAME] Verified Copy [EMAIL_AD…" at bounding box center [71, 108] width 142 height 178
copy div "[PERSON_NAME]"
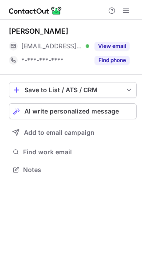
scroll to position [163, 142]
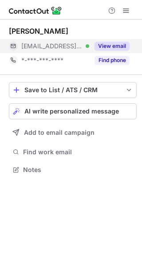
click at [119, 46] on button "View email" at bounding box center [111, 46] width 35 height 9
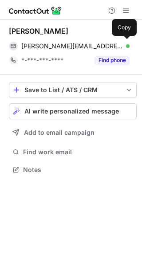
click at [119, 46] on div "s.finnegan@g-digital.co.uk Verified" at bounding box center [75, 46] width 108 height 8
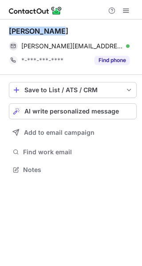
drag, startPoint x: 57, startPoint y: 28, endPoint x: 8, endPoint y: 29, distance: 48.7
click at [8, 29] on div "Sam Finnegan s.finnegan@g-digital.co.uk Verified Copy *-***-***-**** Find phone…" at bounding box center [71, 100] width 142 height 163
copy div "Sam Finnegan"
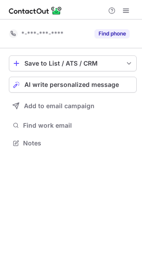
scroll to position [137, 142]
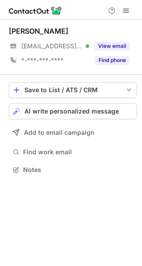
scroll to position [163, 142]
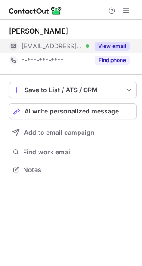
click at [123, 46] on button "View email" at bounding box center [111, 46] width 35 height 9
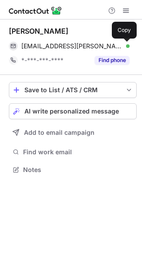
click at [123, 46] on span at bounding box center [124, 45] width 7 height 7
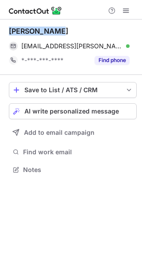
drag, startPoint x: 60, startPoint y: 32, endPoint x: 9, endPoint y: 31, distance: 50.5
click at [9, 31] on div "Anais Hooper" at bounding box center [72, 31] width 127 height 9
copy div "Anais Hooper"
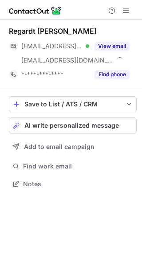
scroll to position [178, 142]
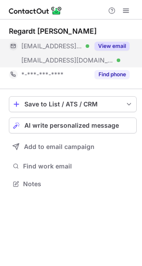
click at [115, 49] on button "View email" at bounding box center [111, 46] width 35 height 9
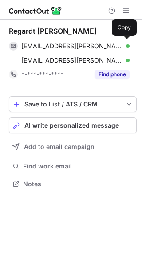
click at [115, 49] on span "[EMAIL_ADDRESS][PERSON_NAME][DOMAIN_NAME]" at bounding box center [71, 46] width 101 height 8
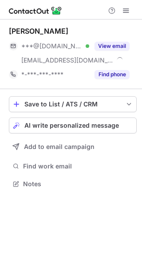
scroll to position [178, 142]
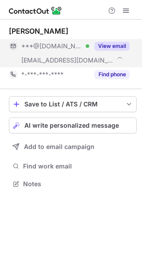
click at [118, 49] on button "View email" at bounding box center [111, 46] width 35 height 9
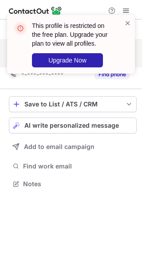
click at [132, 28] on div "This profile is restricted on the free plan. Upgrade your plan to view all prof…" at bounding box center [70, 44] width 127 height 58
click at [127, 20] on span at bounding box center [127, 23] width 7 height 9
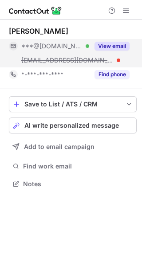
click at [127, 10] on div "This profile is restricted on the free plan. Upgrade your plan to view all prof…" at bounding box center [71, 15] width 142 height 18
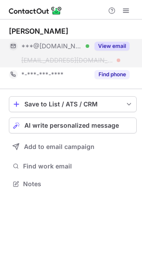
click at [127, 10] on span at bounding box center [125, 10] width 7 height 7
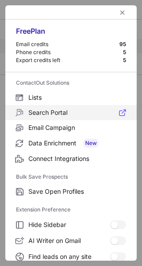
scroll to position [103, 0]
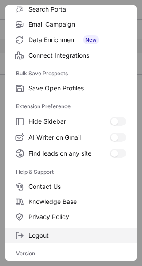
click at [46, 236] on span "Logout" at bounding box center [76, 235] width 97 height 8
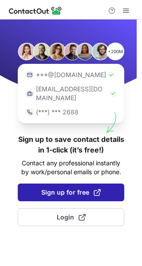
click at [86, 188] on span "Sign up for free" at bounding box center [70, 192] width 59 height 9
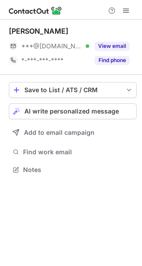
scroll to position [163, 142]
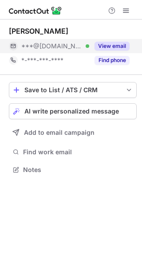
click at [113, 51] on div "View email" at bounding box center [109, 46] width 40 height 14
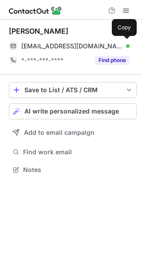
click at [113, 51] on div "[EMAIL_ADDRESS][DOMAIN_NAME] Verified Copy" at bounding box center [69, 46] width 120 height 14
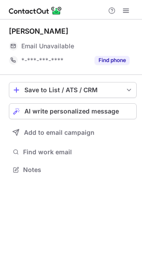
scroll to position [163, 142]
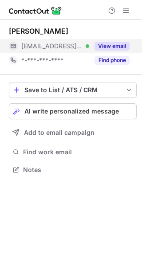
click at [120, 43] on button "View email" at bounding box center [111, 46] width 35 height 9
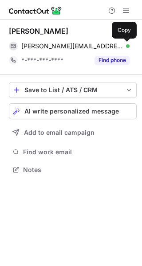
click at [120, 43] on button at bounding box center [124, 46] width 9 height 9
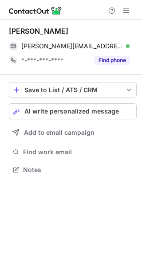
drag, startPoint x: 77, startPoint y: 31, endPoint x: 8, endPoint y: 26, distance: 69.7
click at [8, 26] on div "[PERSON_NAME] [PERSON_NAME][EMAIL_ADDRESS][PERSON_NAME][DOMAIN_NAME] Verified C…" at bounding box center [71, 100] width 142 height 163
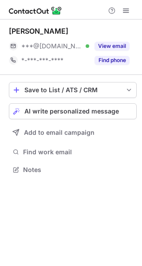
scroll to position [163, 142]
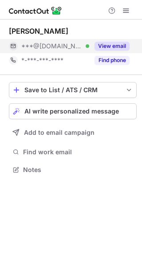
click at [120, 51] on div "View email" at bounding box center [109, 46] width 40 height 14
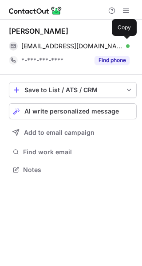
click at [120, 51] on div "jamesl22@live.com Verified Copy" at bounding box center [69, 46] width 120 height 14
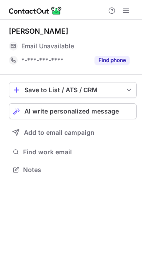
scroll to position [163, 142]
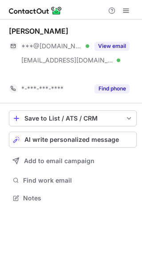
scroll to position [178, 142]
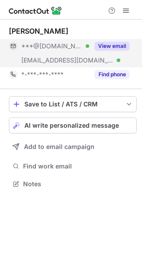
click at [117, 42] on button "View email" at bounding box center [111, 46] width 35 height 9
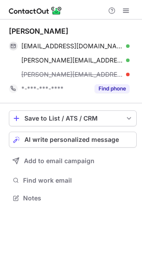
scroll to position [192, 142]
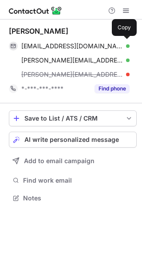
click at [117, 42] on div "sheawaters27@outlook.com Verified" at bounding box center [75, 46] width 108 height 8
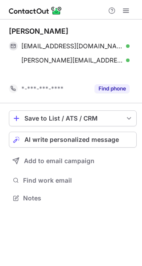
scroll to position [178, 142]
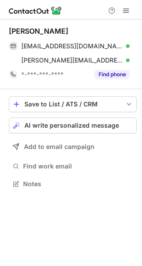
click at [72, 0] on div at bounding box center [71, 9] width 142 height 19
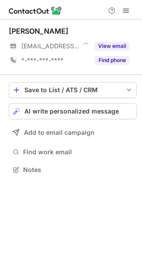
scroll to position [163, 142]
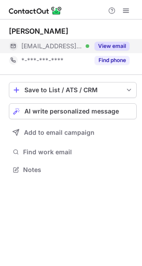
click at [122, 50] on button "View email" at bounding box center [111, 46] width 35 height 9
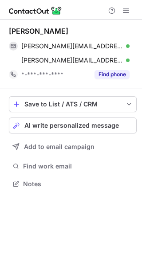
scroll to position [178, 142]
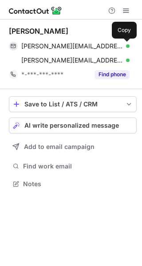
click at [122, 50] on button at bounding box center [124, 46] width 9 height 9
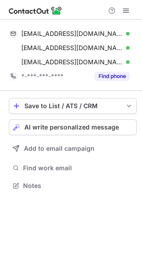
scroll to position [179, 142]
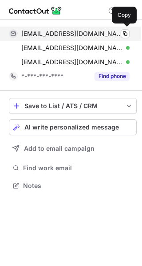
click at [110, 31] on div "[EMAIL_ADDRESS][DOMAIN_NAME] Verified" at bounding box center [75, 34] width 108 height 8
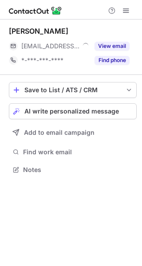
scroll to position [163, 142]
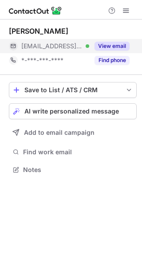
click at [114, 46] on button "View email" at bounding box center [111, 46] width 35 height 9
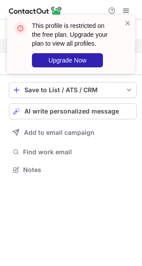
click at [124, 20] on div "This profile is restricted on the free plan. Upgrade your plan to view all prof…" at bounding box center [67, 44] width 113 height 51
click at [130, 25] on span at bounding box center [127, 23] width 7 height 9
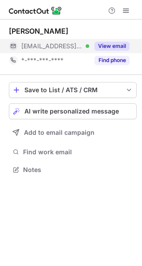
click at [125, 10] on div "This profile is restricted on the free plan. Upgrade your plan to view all prof…" at bounding box center [71, 47] width 142 height 83
click at [125, 10] on span at bounding box center [125, 10] width 7 height 7
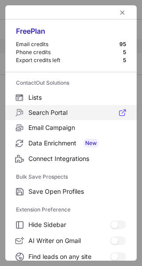
scroll to position [103, 0]
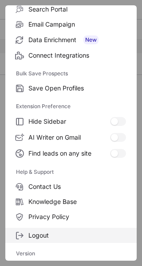
click at [49, 236] on span "Logout" at bounding box center [76, 235] width 97 height 8
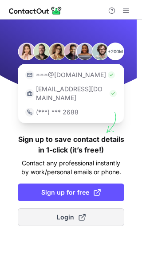
click at [68, 213] on button "Login" at bounding box center [71, 217] width 106 height 18
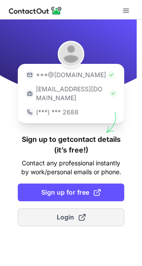
click at [74, 212] on span "Login" at bounding box center [71, 216] width 29 height 9
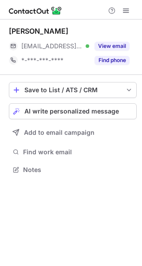
scroll to position [163, 142]
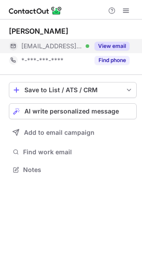
click at [117, 43] on button "View email" at bounding box center [111, 46] width 35 height 9
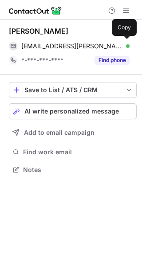
click at [117, 43] on div "[EMAIL_ADDRESS][PERSON_NAME][PERSON_NAME][DOMAIN_NAME] Verified" at bounding box center [75, 46] width 108 height 8
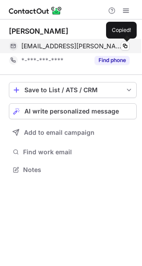
click at [117, 43] on div "[EMAIL_ADDRESS][PERSON_NAME][PERSON_NAME][DOMAIN_NAME] Verified" at bounding box center [75, 46] width 108 height 8
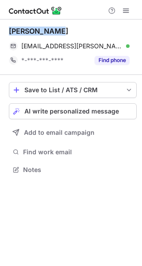
drag, startPoint x: 63, startPoint y: 30, endPoint x: 8, endPoint y: 32, distance: 55.8
click at [8, 32] on div "[PERSON_NAME] [PERSON_NAME][EMAIL_ADDRESS][PERSON_NAME][PERSON_NAME][DOMAIN_NAM…" at bounding box center [71, 100] width 142 height 163
copy div "[PERSON_NAME]"
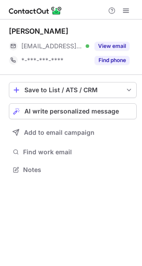
scroll to position [163, 142]
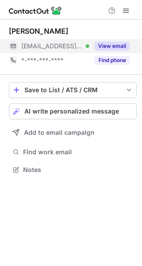
click at [118, 45] on button "View email" at bounding box center [111, 46] width 35 height 9
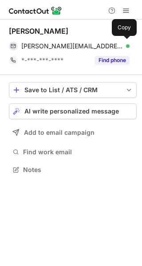
click at [118, 45] on span "sharon.pearl@persolkelly.com.au" at bounding box center [71, 46] width 101 height 8
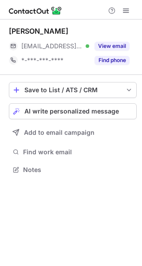
scroll to position [163, 142]
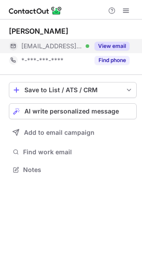
click at [119, 41] on div "View email" at bounding box center [109, 46] width 40 height 14
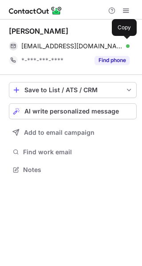
click at [119, 41] on div "[EMAIL_ADDRESS][DOMAIN_NAME] Verified Copy" at bounding box center [69, 46] width 120 height 14
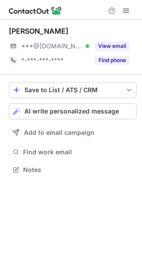
scroll to position [163, 142]
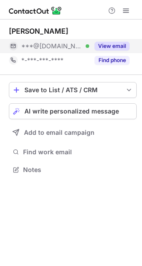
click at [117, 47] on button "View email" at bounding box center [111, 46] width 35 height 9
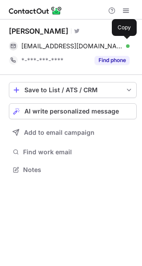
click at [117, 47] on div "markusjford@gmail.com Verified" at bounding box center [75, 46] width 108 height 8
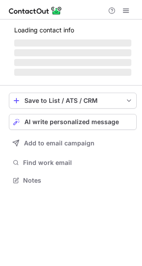
scroll to position [174, 142]
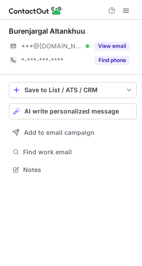
scroll to position [163, 142]
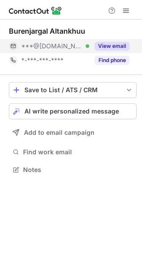
click at [116, 48] on button "View email" at bounding box center [111, 46] width 35 height 9
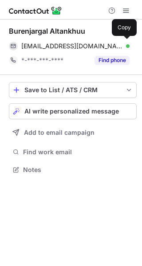
click at [116, 48] on div "annaburnee@gmail.com Verified" at bounding box center [75, 46] width 108 height 8
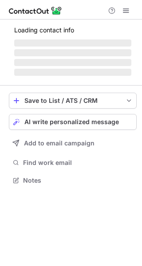
scroll to position [174, 142]
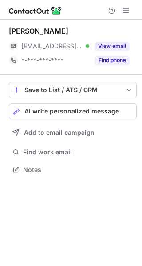
scroll to position [163, 142]
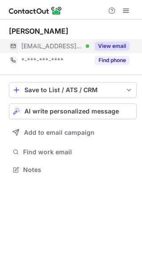
click at [117, 50] on button "View email" at bounding box center [111, 46] width 35 height 9
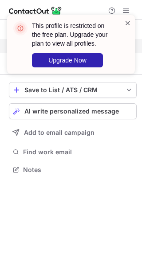
click at [124, 20] on span at bounding box center [127, 23] width 7 height 9
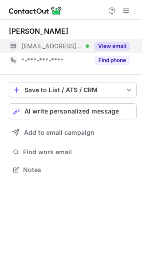
click at [131, 20] on div "This profile is restricted on the free plan. Upgrade your plan to view all prof…" at bounding box center [70, 44] width 127 height 58
click at [124, 13] on span at bounding box center [125, 10] width 7 height 7
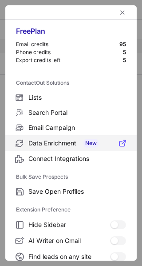
scroll to position [103, 0]
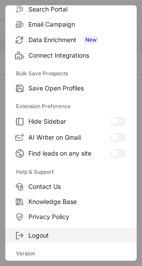
click at [53, 239] on label "Logout" at bounding box center [70, 235] width 131 height 15
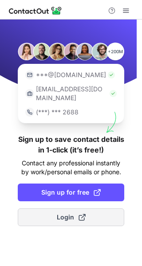
click at [87, 213] on button "Login" at bounding box center [71, 217] width 106 height 18
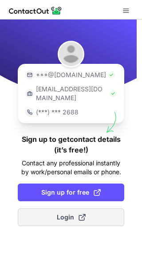
click at [81, 213] on span at bounding box center [81, 216] width 7 height 7
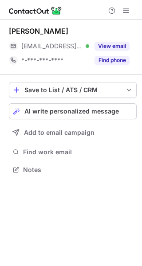
scroll to position [163, 142]
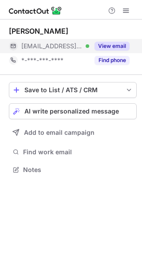
click at [120, 45] on button "View email" at bounding box center [111, 46] width 35 height 9
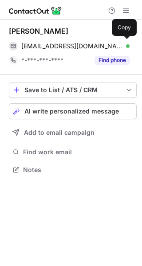
click at [120, 45] on div "lily@itch.com.au Verified" at bounding box center [75, 46] width 108 height 8
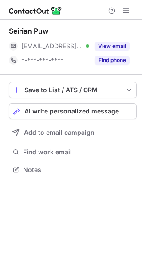
scroll to position [163, 142]
click at [123, 43] on button "View email" at bounding box center [111, 46] width 35 height 9
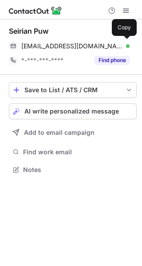
click at [115, 45] on div "[EMAIL_ADDRESS][DOMAIN_NAME] Verified" at bounding box center [75, 46] width 108 height 8
